Goal: Information Seeking & Learning: Understand process/instructions

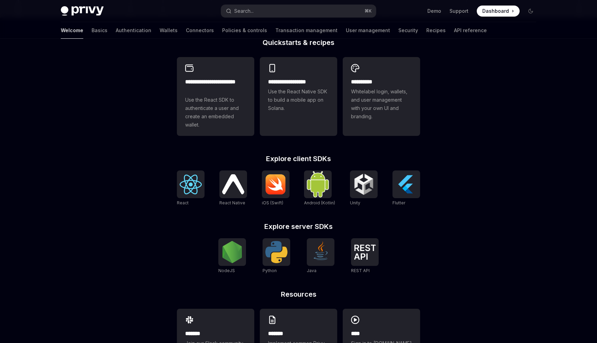
scroll to position [223, 0]
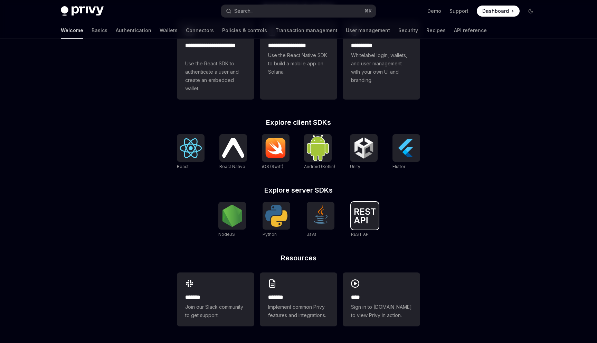
click at [366, 210] on img at bounding box center [365, 215] width 22 height 15
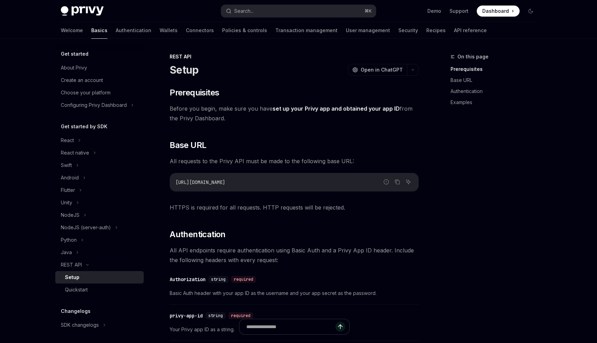
type textarea "*"
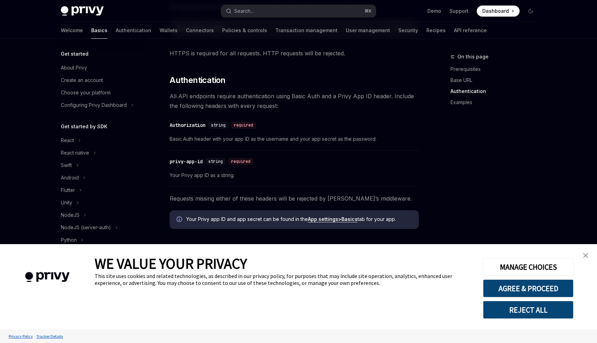
scroll to position [206, 0]
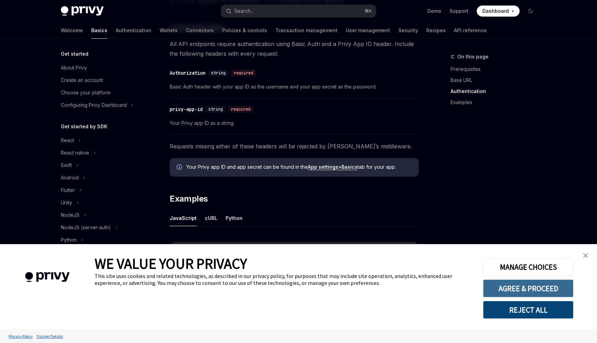
click at [543, 289] on button "AGREE & PROCEED" at bounding box center [528, 288] width 90 height 18
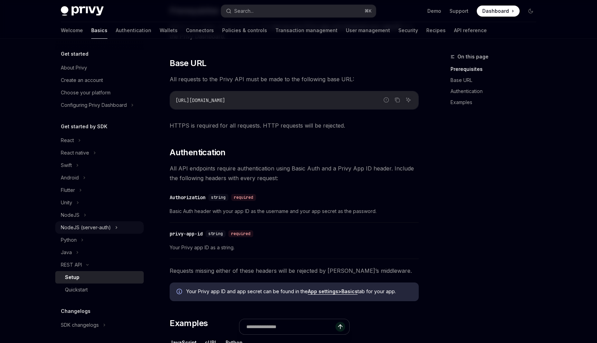
scroll to position [62, 0]
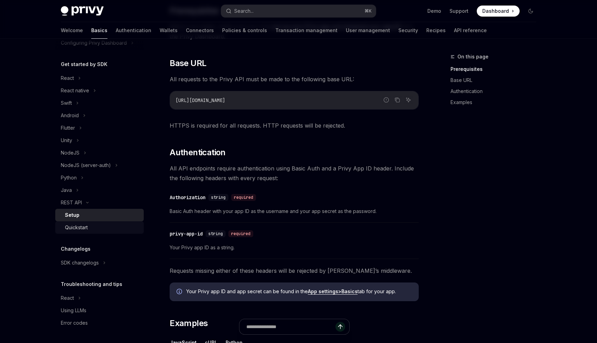
click at [80, 228] on div "Quickstart" at bounding box center [76, 227] width 23 height 8
type textarea "*"
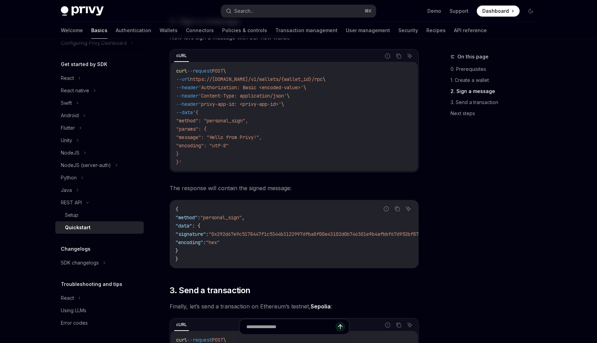
scroll to position [420, 0]
